Goal: Entertainment & Leisure: Consume media (video, audio)

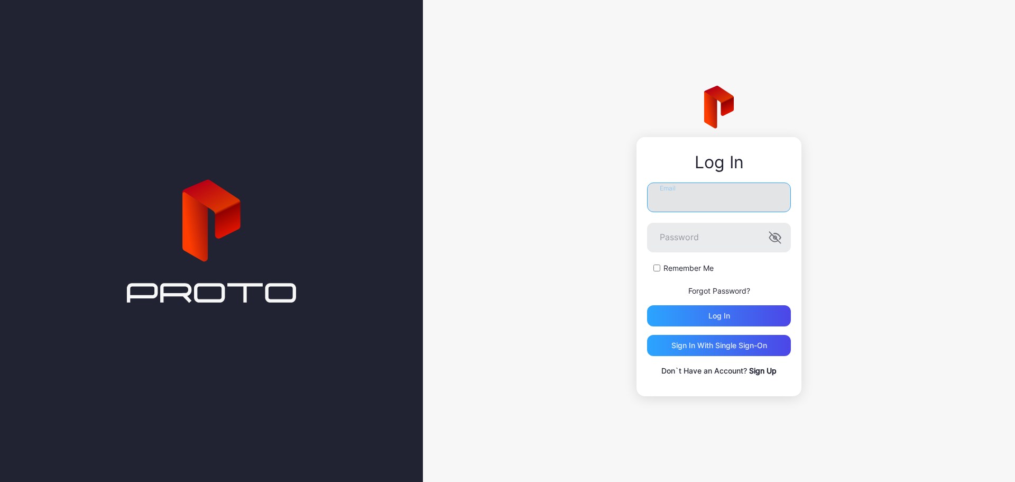
click at [678, 203] on input "Email" at bounding box center [719, 197] width 144 height 30
type input "**********"
click at [647, 305] on button "Log in" at bounding box center [719, 315] width 144 height 21
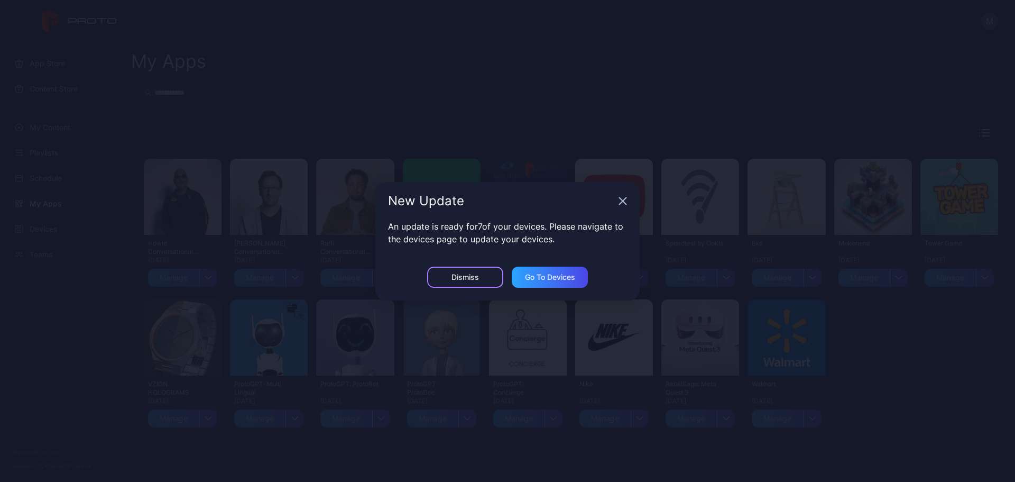
click at [477, 273] on div "Dismiss" at bounding box center [466, 277] width 28 height 8
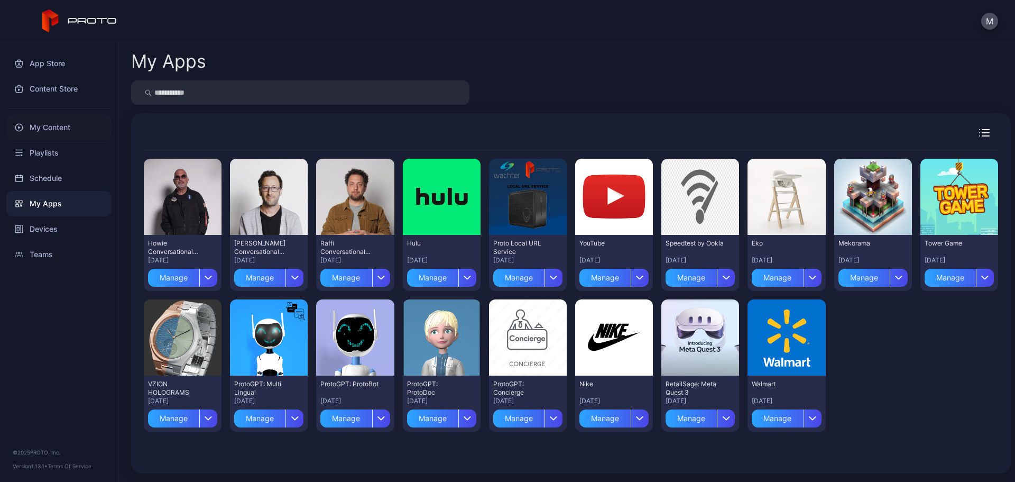
click at [68, 129] on div "My Content" at bounding box center [58, 127] width 105 height 25
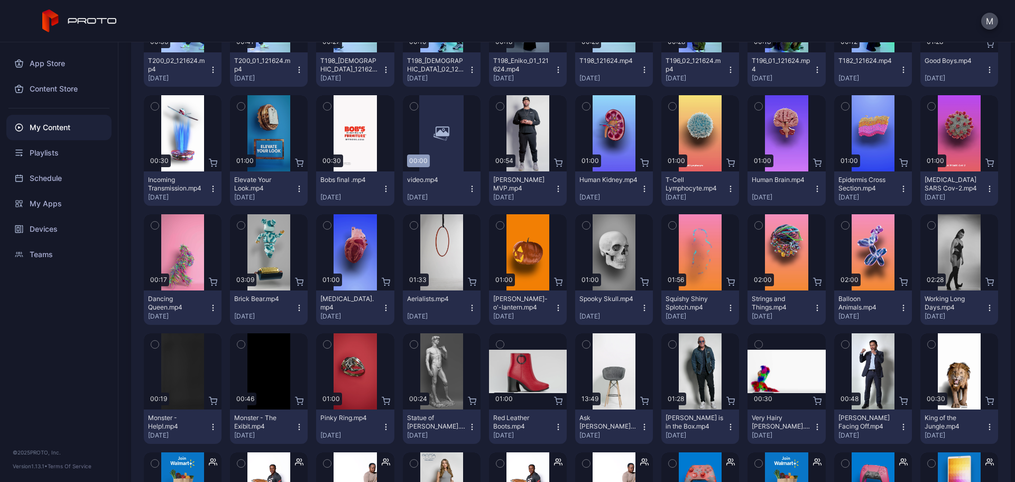
scroll to position [333, 0]
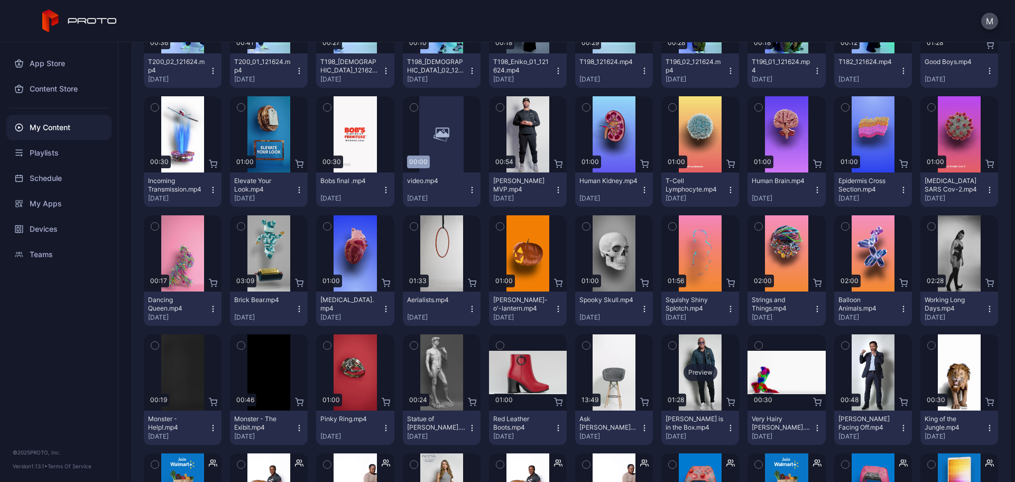
click at [694, 376] on div "Preview" at bounding box center [701, 372] width 34 height 17
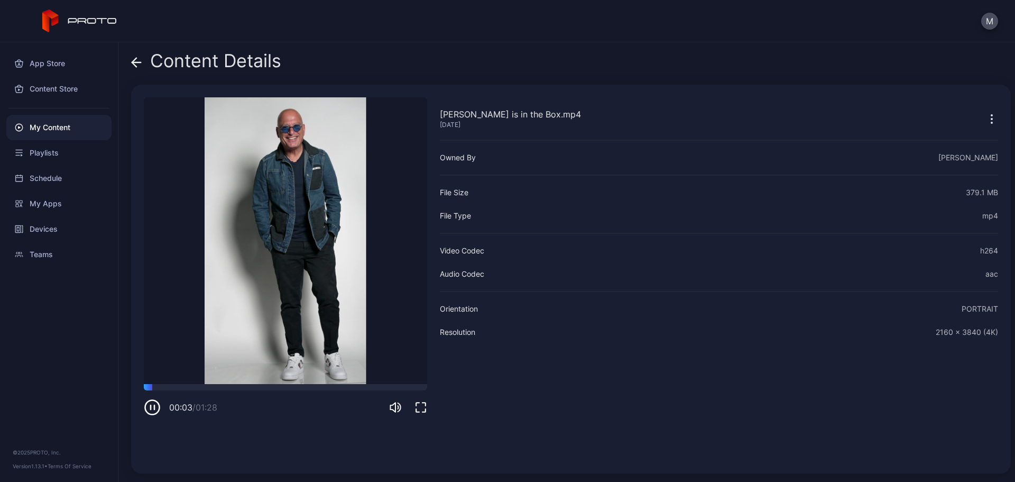
click at [136, 62] on icon at bounding box center [136, 62] width 9 height 0
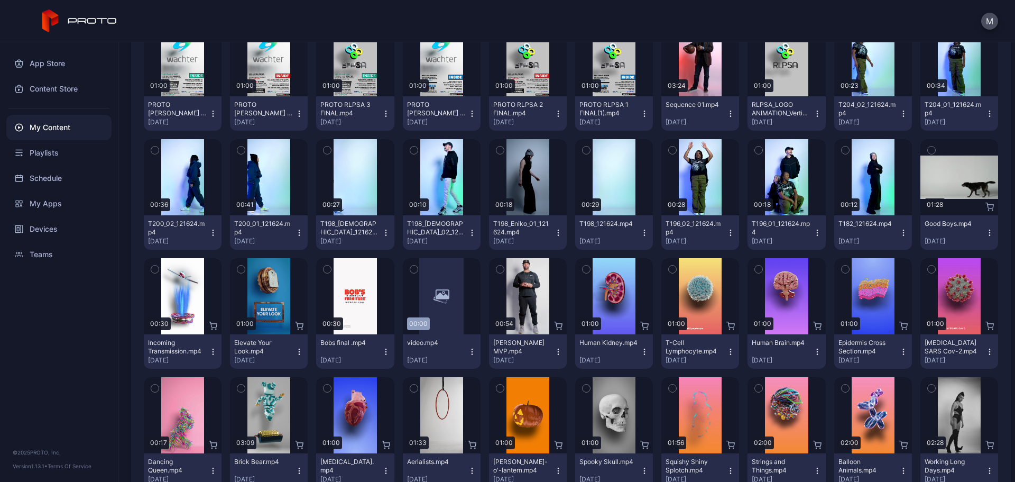
scroll to position [150, 0]
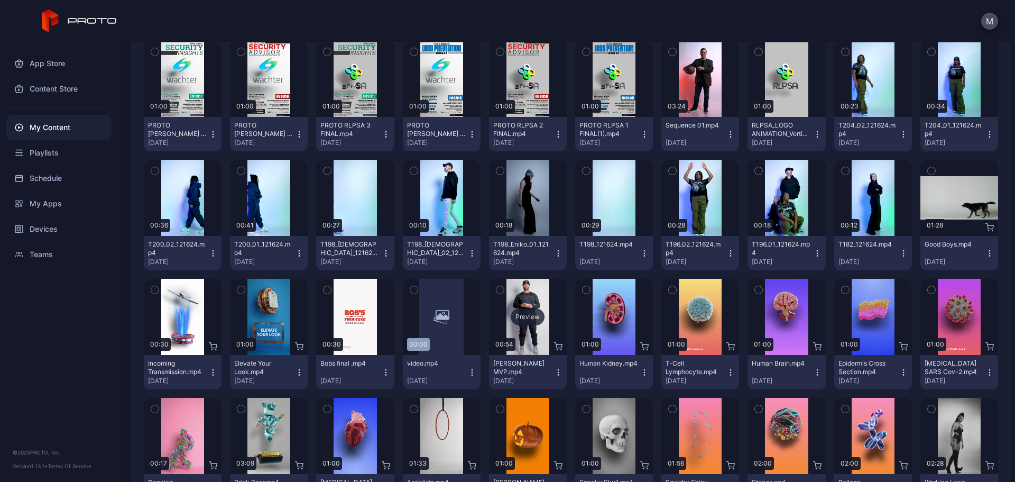
click at [514, 311] on div "Preview" at bounding box center [528, 316] width 34 height 17
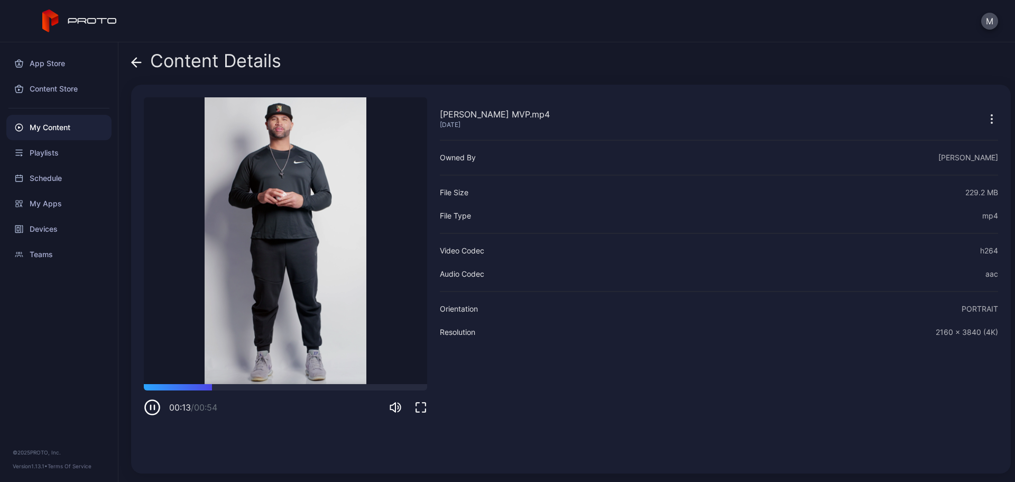
click at [132, 54] on span at bounding box center [136, 61] width 11 height 20
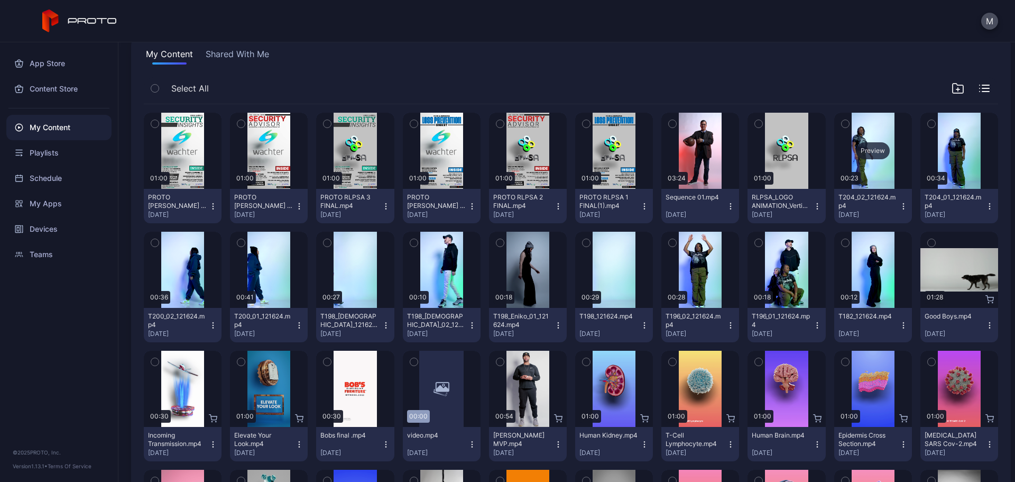
scroll to position [7, 0]
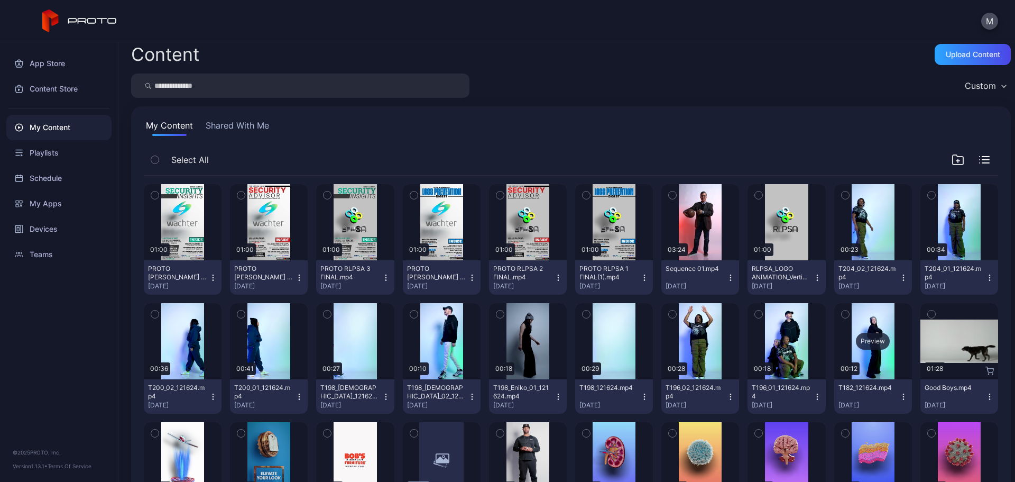
click at [865, 334] on div "Preview" at bounding box center [873, 341] width 34 height 17
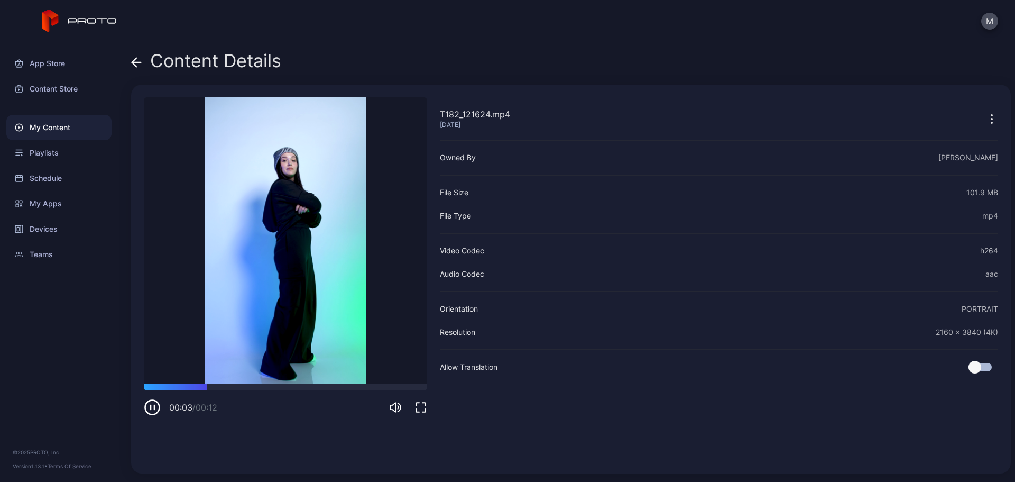
click at [136, 60] on icon at bounding box center [136, 62] width 11 height 11
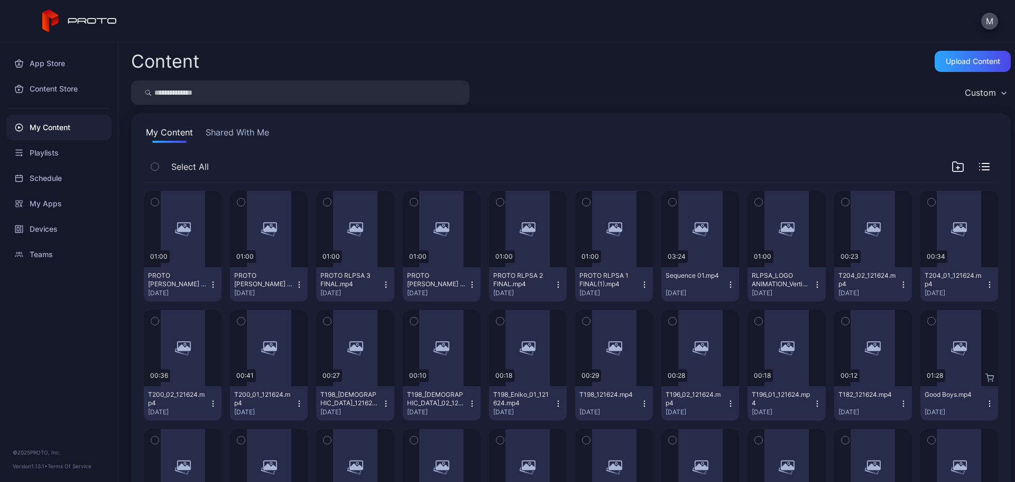
scroll to position [7, 0]
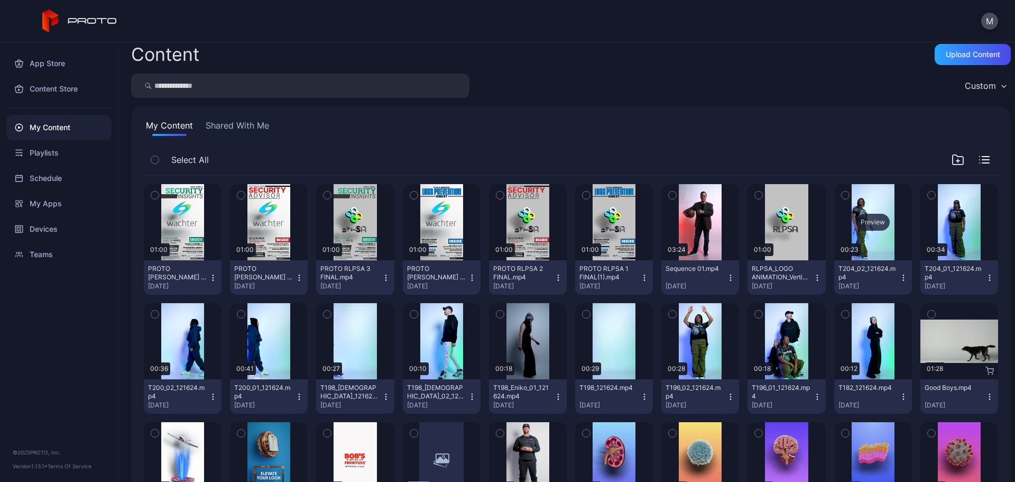
click at [861, 222] on div "Preview" at bounding box center [873, 222] width 34 height 17
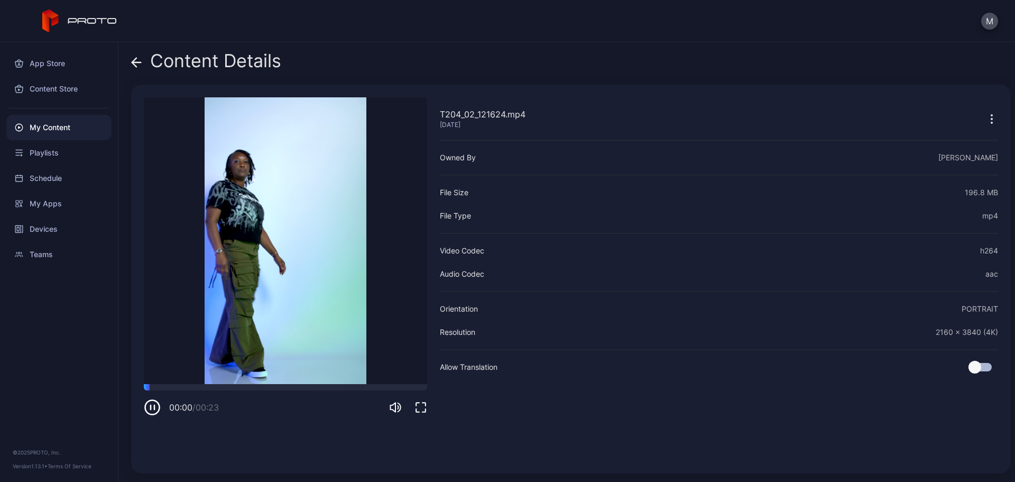
click at [136, 59] on icon at bounding box center [134, 62] width 4 height 9
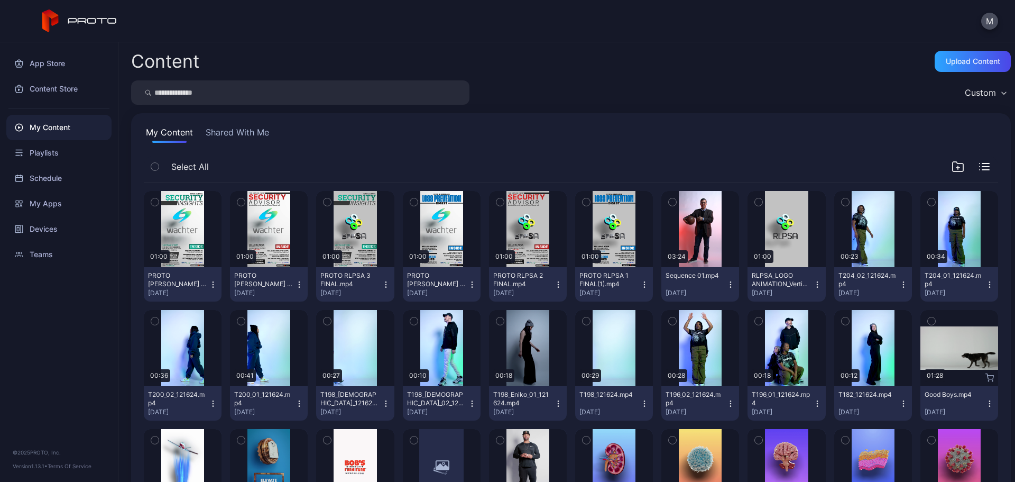
scroll to position [7, 0]
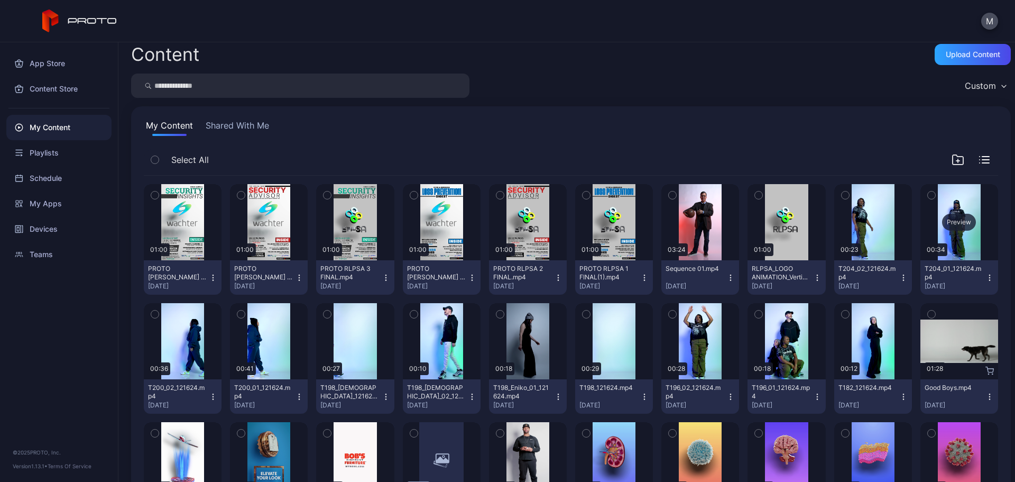
click at [950, 209] on div "Preview" at bounding box center [960, 222] width 78 height 76
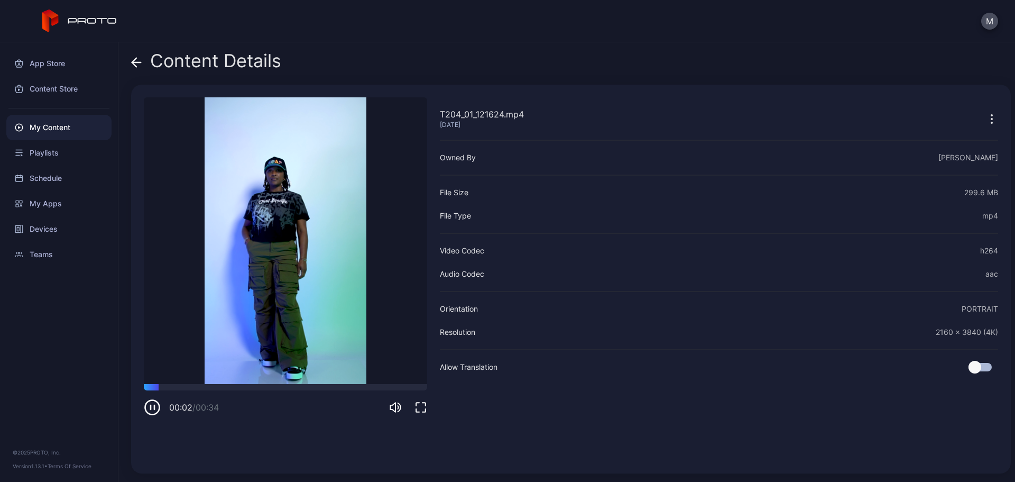
click at [366, 382] on video "Sorry, your browser doesn‘t support embedded videos" at bounding box center [285, 240] width 283 height 287
click at [365, 386] on div at bounding box center [285, 387] width 283 height 6
click at [137, 63] on icon at bounding box center [136, 62] width 11 height 11
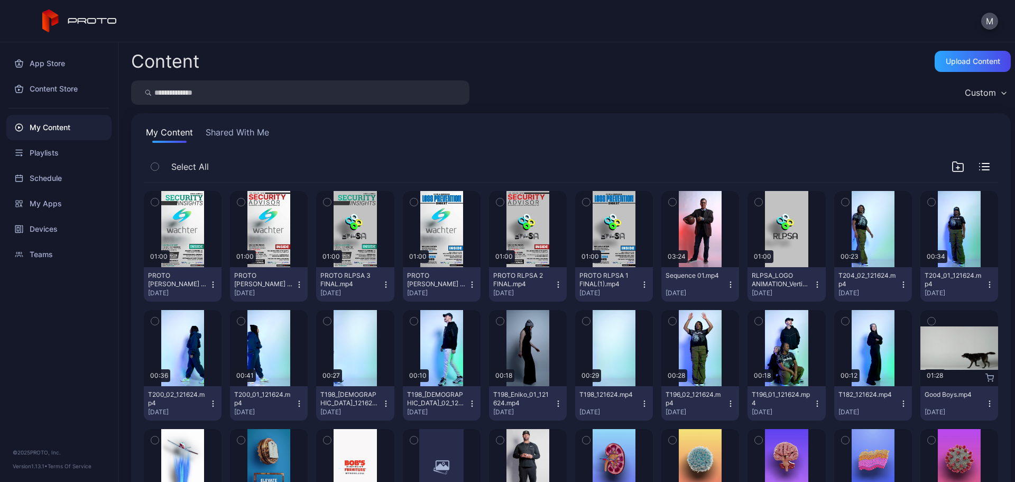
click at [235, 129] on button "Shared With Me" at bounding box center [238, 134] width 68 height 17
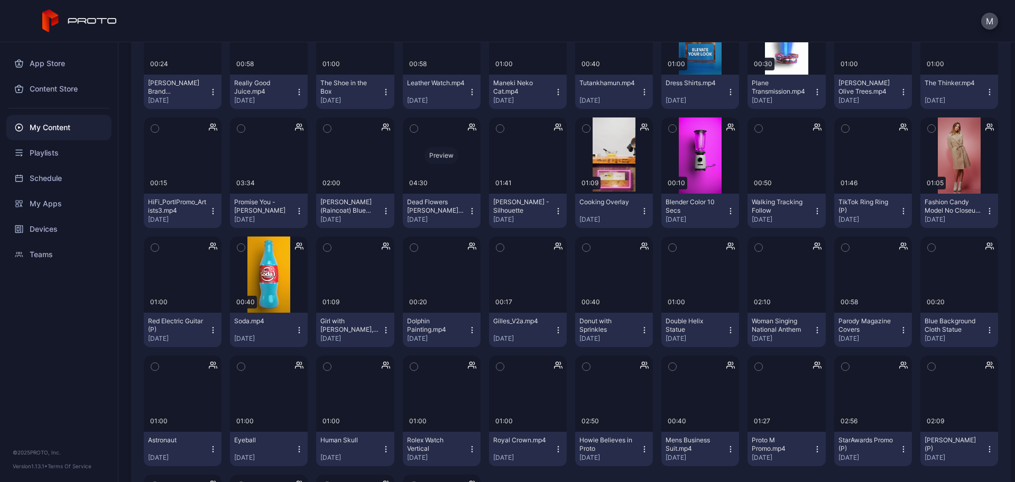
scroll to position [788, 0]
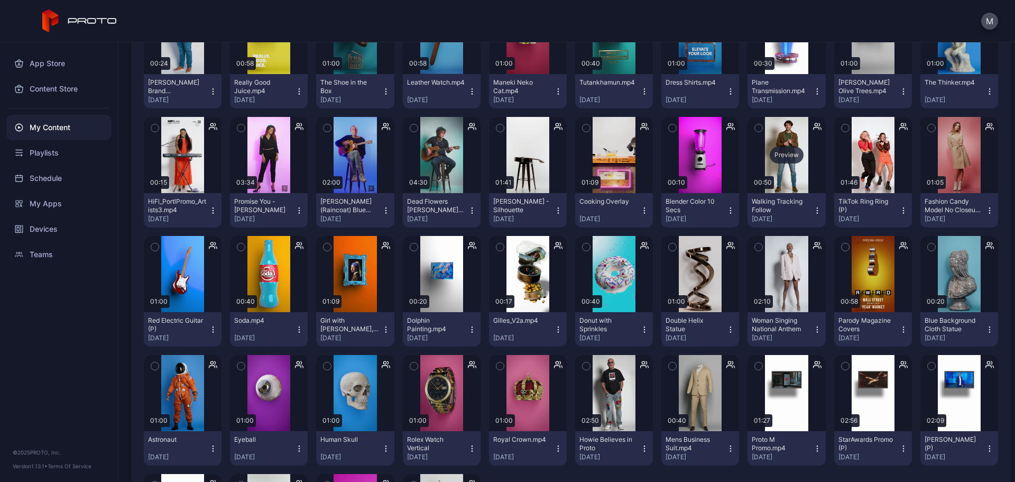
click at [785, 150] on div "Preview" at bounding box center [787, 154] width 34 height 17
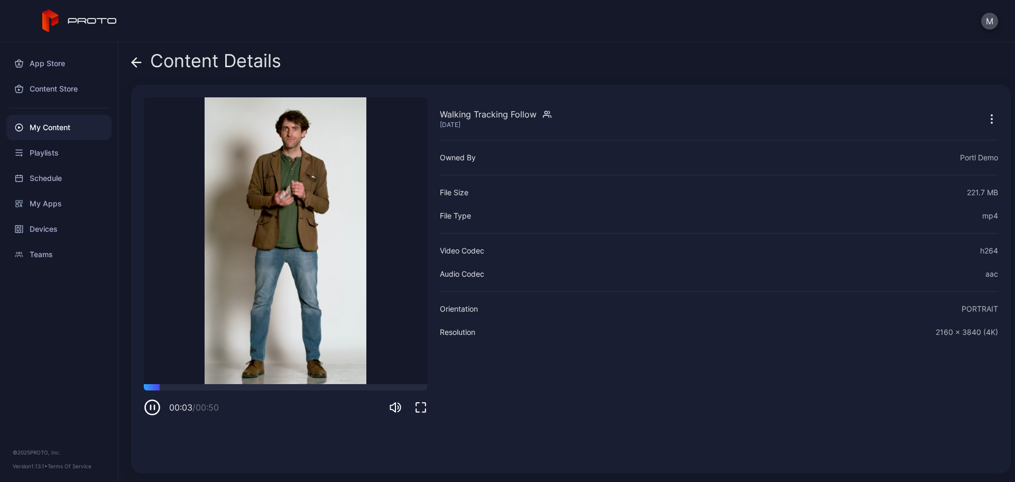
click at [133, 63] on icon at bounding box center [134, 62] width 4 height 9
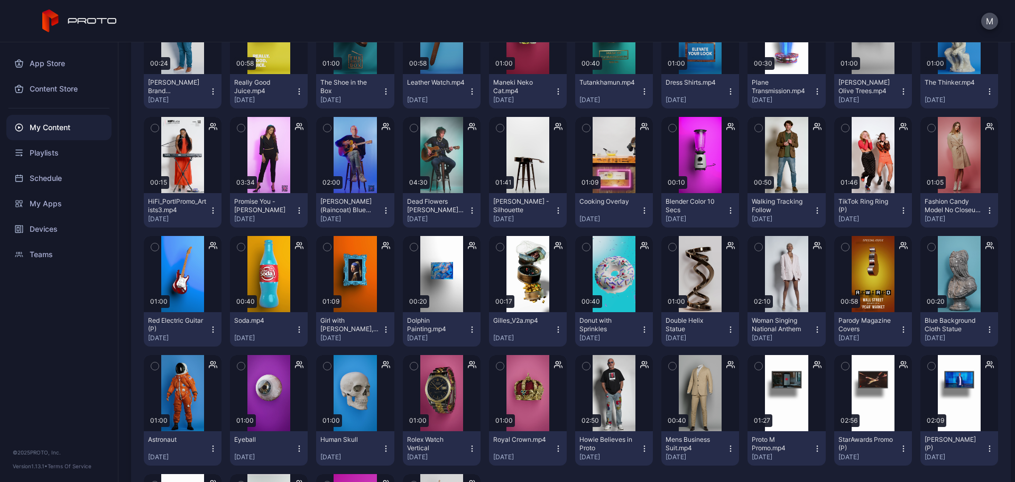
scroll to position [920, 0]
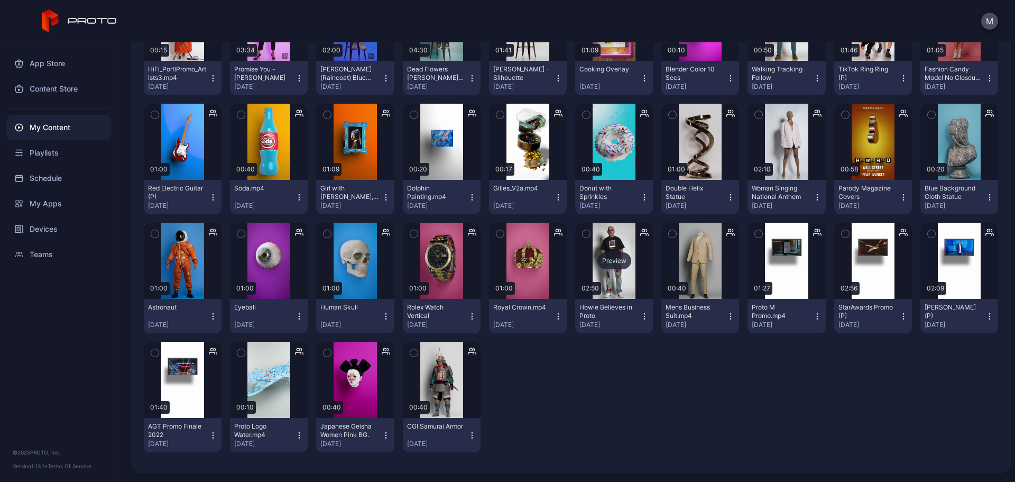
click at [608, 249] on div "Preview" at bounding box center [614, 261] width 78 height 76
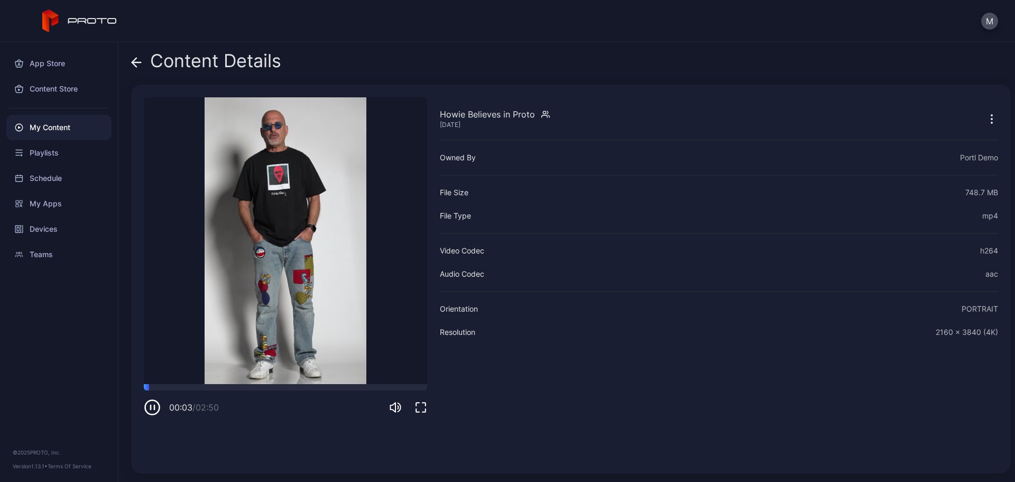
click at [142, 61] on div "Content Details" at bounding box center [206, 63] width 150 height 25
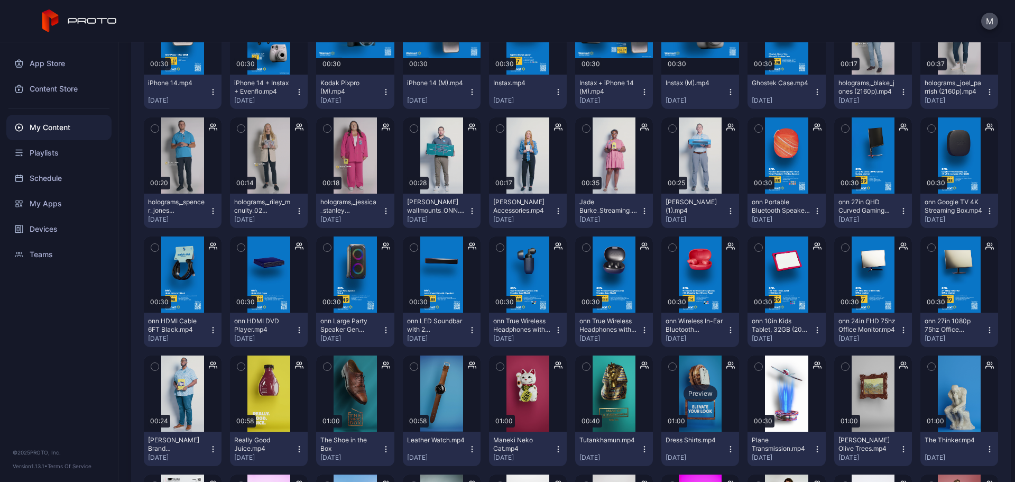
scroll to position [430, 0]
click at [176, 393] on div "Preview" at bounding box center [183, 394] width 34 height 17
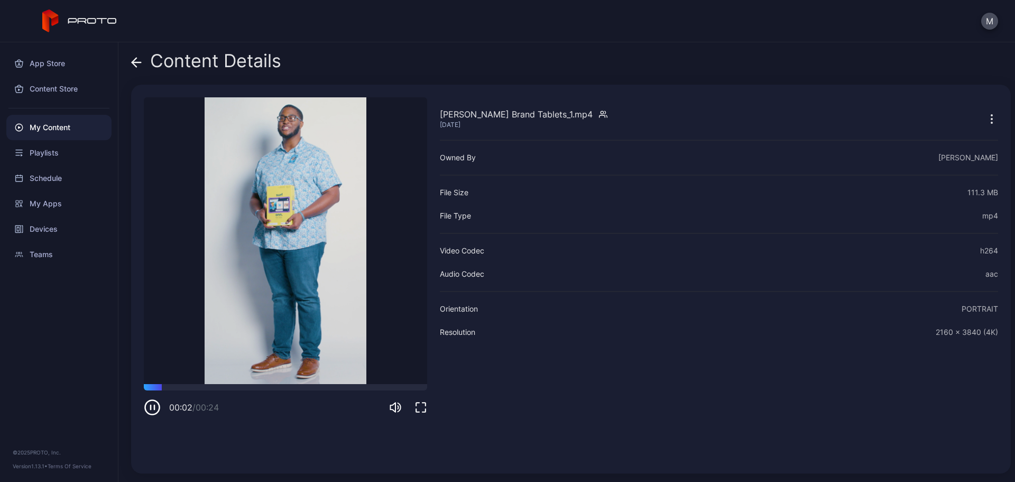
click at [138, 59] on icon at bounding box center [136, 62] width 11 height 11
